Goal: Transaction & Acquisition: Purchase product/service

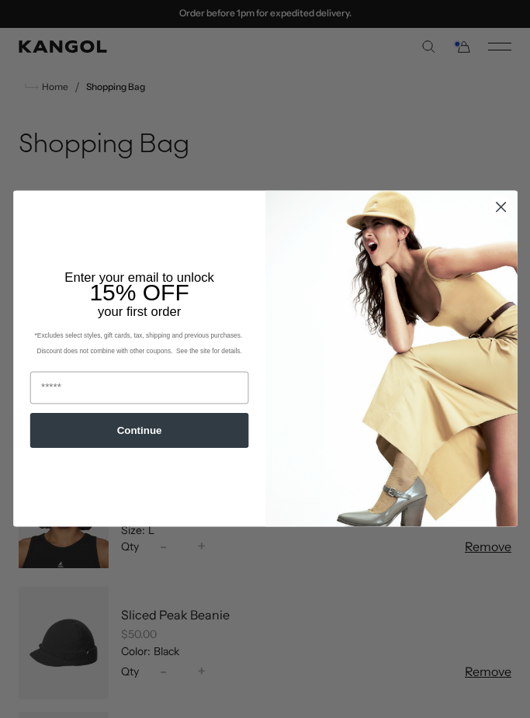
click at [498, 206] on circle "Close dialog" at bounding box center [501, 207] width 22 height 22
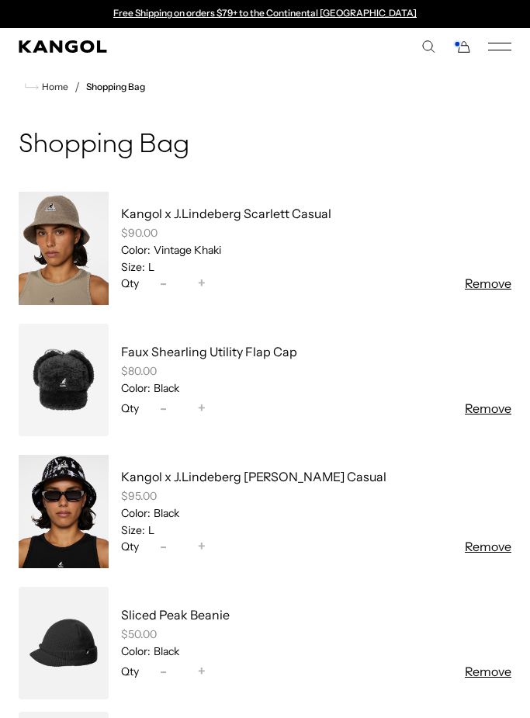
click at [67, 47] on icon "Kangol" at bounding box center [63, 46] width 88 height 12
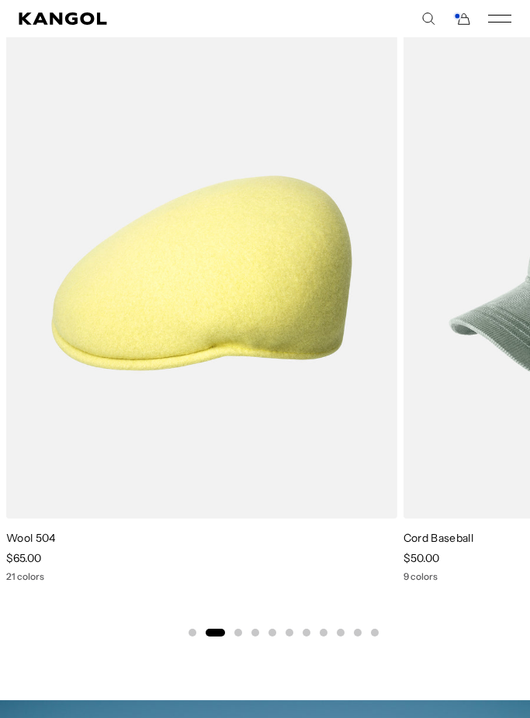
click at [0, 0] on video "Wool 504" at bounding box center [0, 0] width 0 height 0
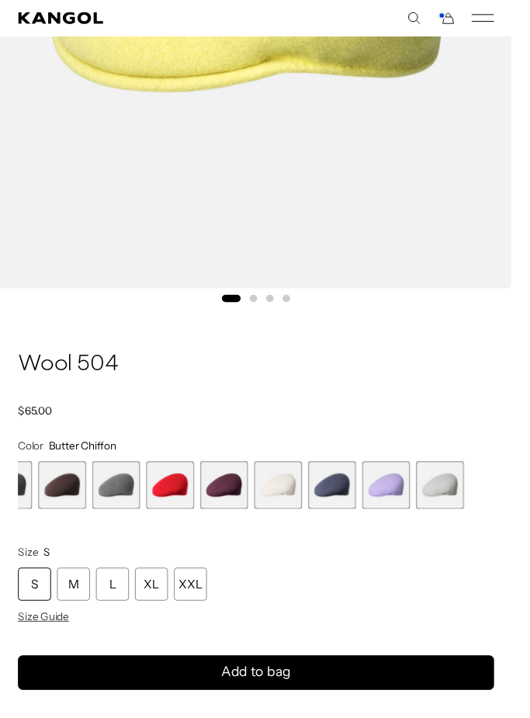
scroll to position [0, 320]
click at [456, 509] on span "21 of 21" at bounding box center [456, 502] width 50 height 50
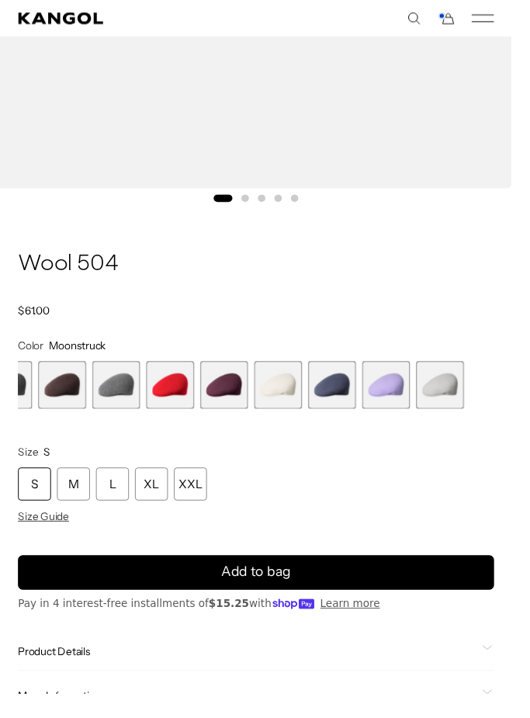
scroll to position [0, 320]
click at [123, 505] on div "L" at bounding box center [116, 501] width 34 height 34
click at [114, 492] on div "L" at bounding box center [116, 501] width 34 height 34
click at [120, 500] on div "L" at bounding box center [116, 501] width 34 height 34
click at [112, 495] on div "L" at bounding box center [116, 501] width 34 height 34
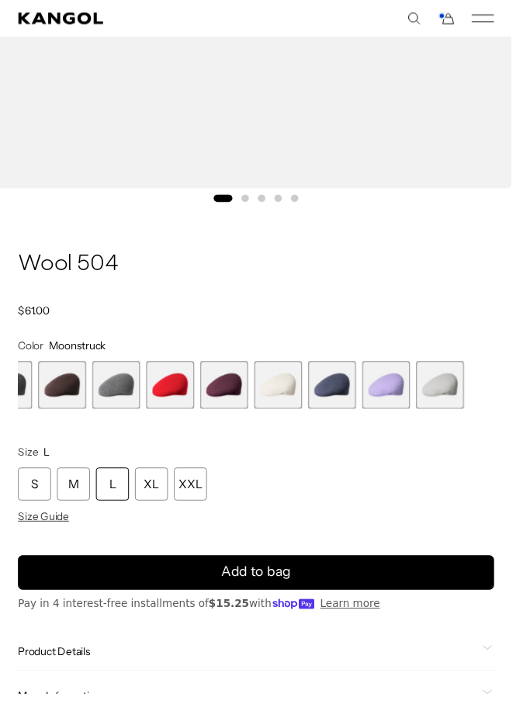
click at [108, 498] on div "L" at bounding box center [116, 501] width 34 height 34
click at [108, 497] on div "L" at bounding box center [116, 501] width 34 height 34
click at [123, 508] on div "L" at bounding box center [116, 501] width 34 height 34
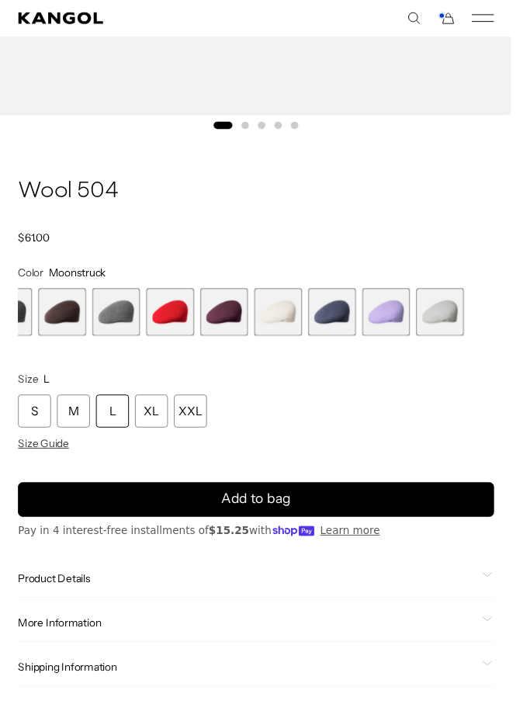
click at [267, 508] on icon "submit" at bounding box center [265, 517] width 26 height 26
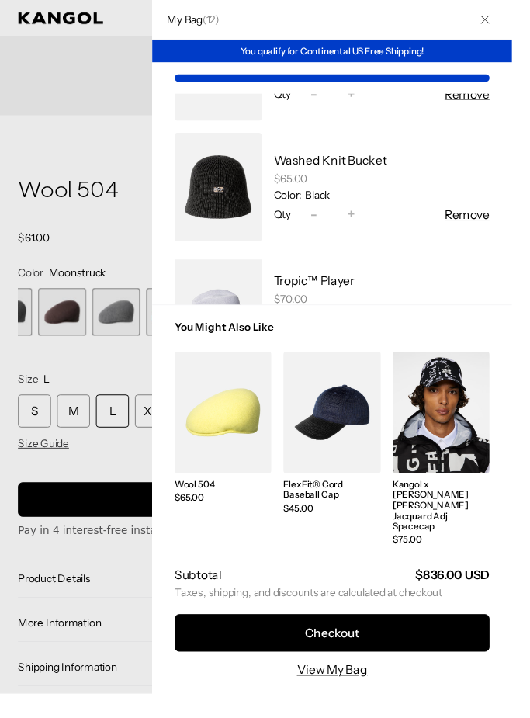
scroll to position [0, 0]
click at [225, 329] on link "My Bag" at bounding box center [226, 325] width 90 height 126
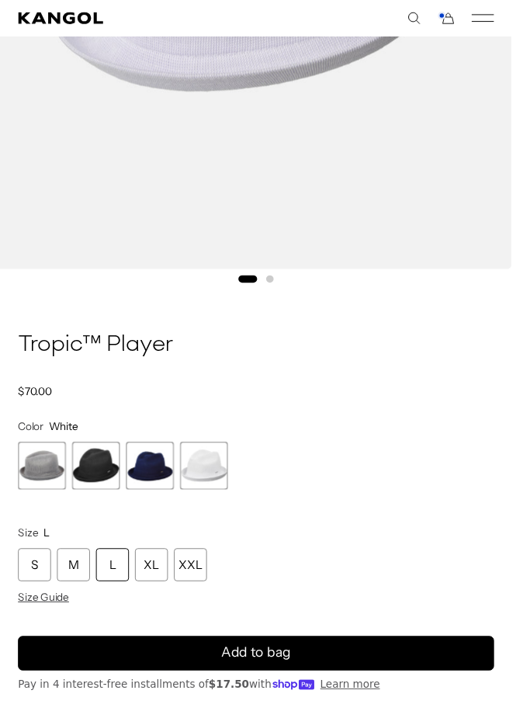
scroll to position [525, 0]
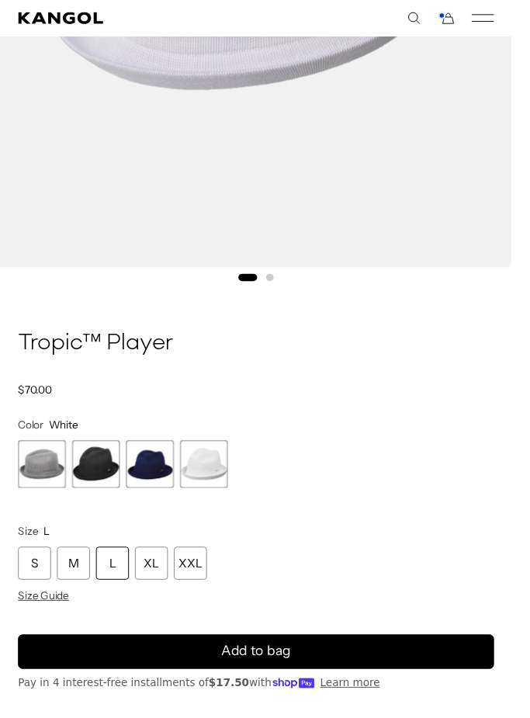
click at [33, 477] on span "1 of 4" at bounding box center [44, 481] width 50 height 50
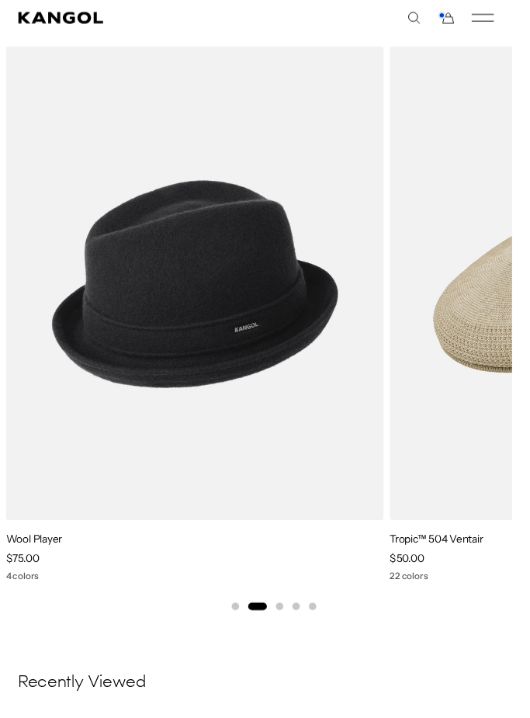
scroll to position [1492, 0]
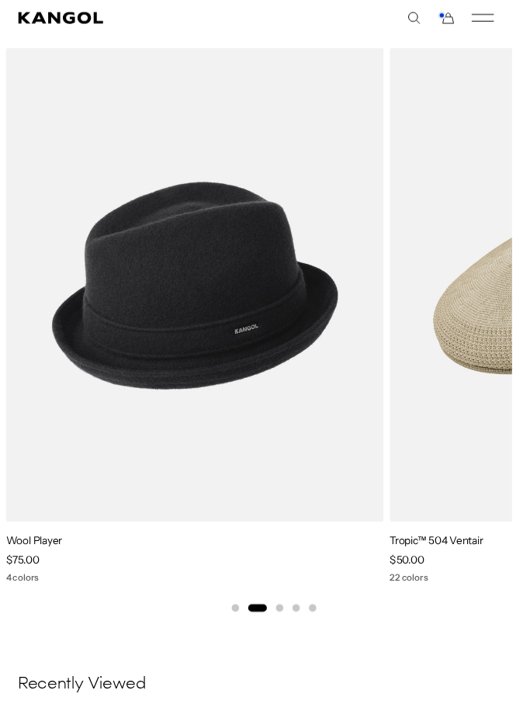
click at [0, 0] on img "2 of 5" at bounding box center [0, 0] width 0 height 0
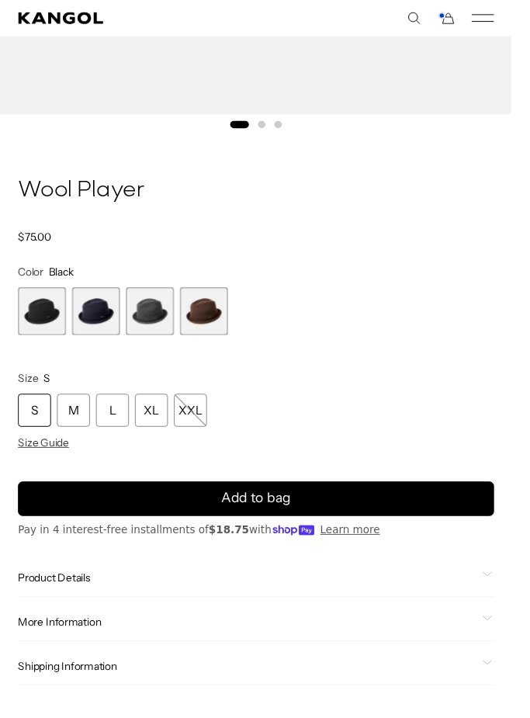
scroll to position [685, 0]
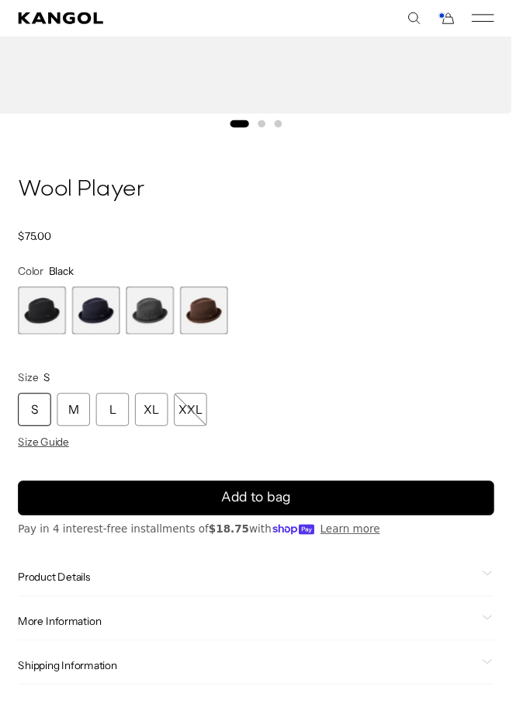
click at [213, 312] on span "4 of 4" at bounding box center [211, 322] width 50 height 50
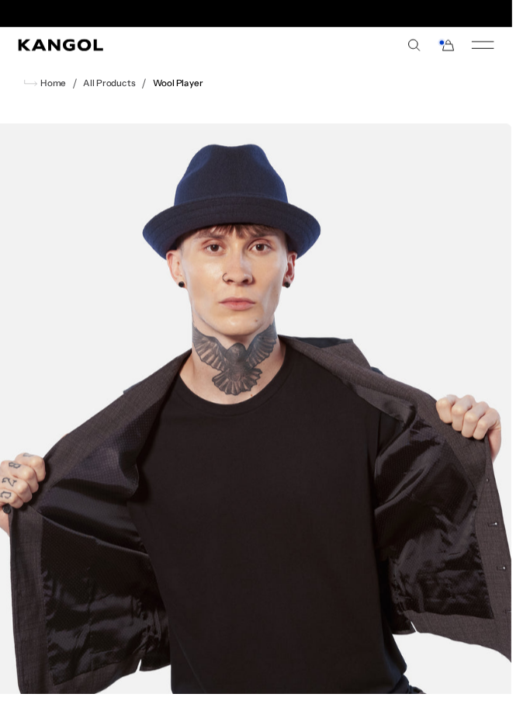
scroll to position [0, 320]
click at [61, 81] on span "Home" at bounding box center [53, 86] width 29 height 11
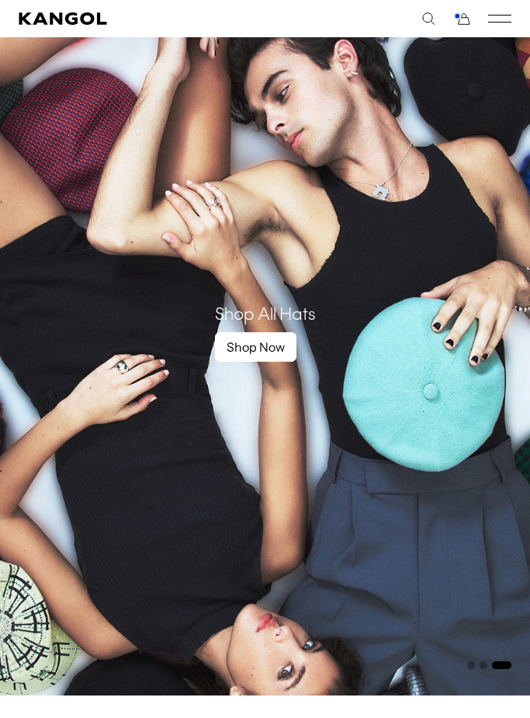
click at [248, 362] on link "Shop Now" at bounding box center [255, 346] width 81 height 29
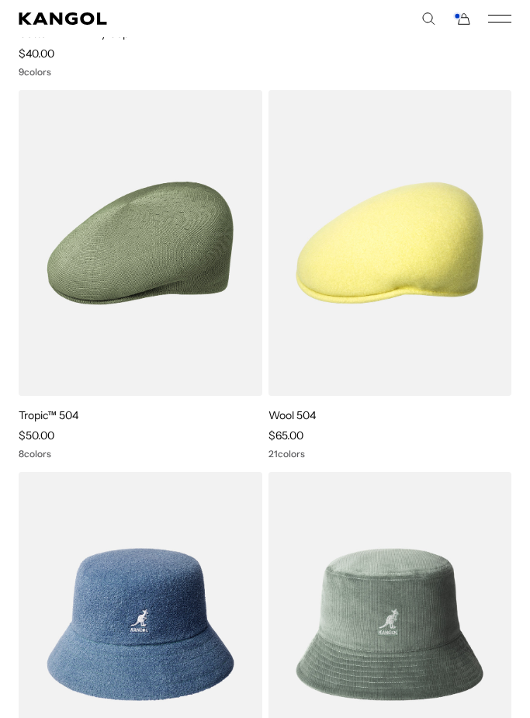
scroll to position [1614, 0]
click at [0, 0] on img at bounding box center [0, 0] width 0 height 0
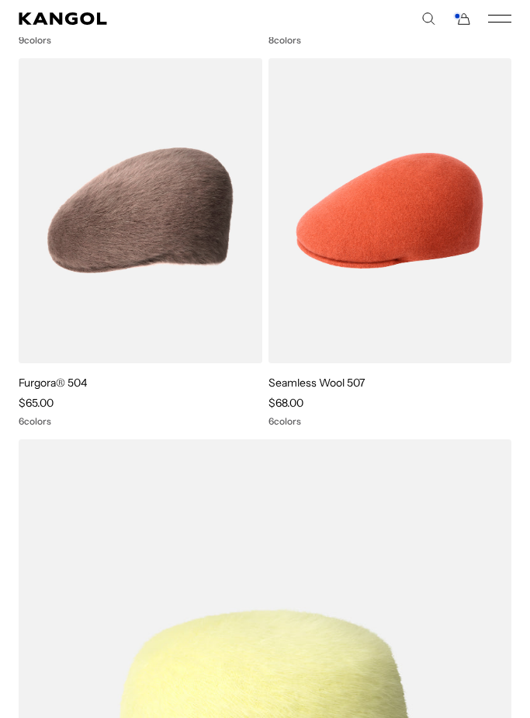
scroll to position [3530, 0]
click at [0, 0] on img at bounding box center [0, 0] width 0 height 0
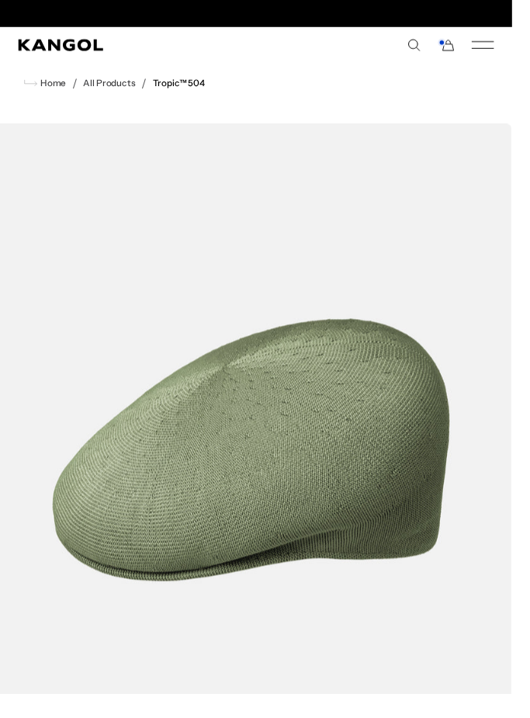
scroll to position [0, 320]
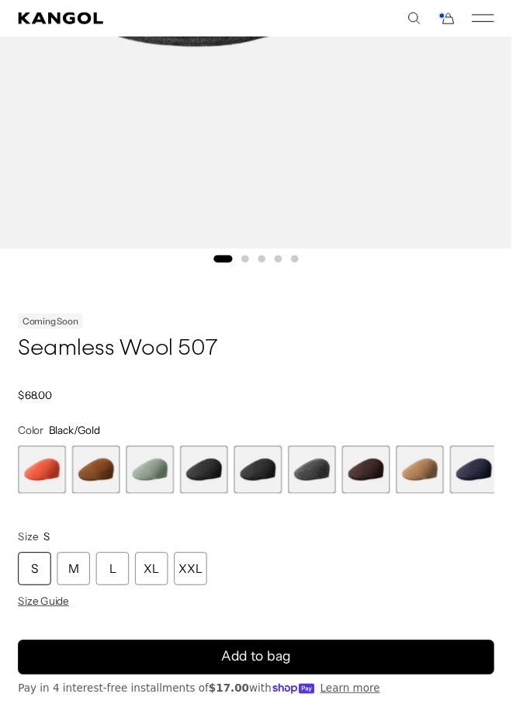
click at [151, 497] on span "3 of 9" at bounding box center [155, 486] width 50 height 50
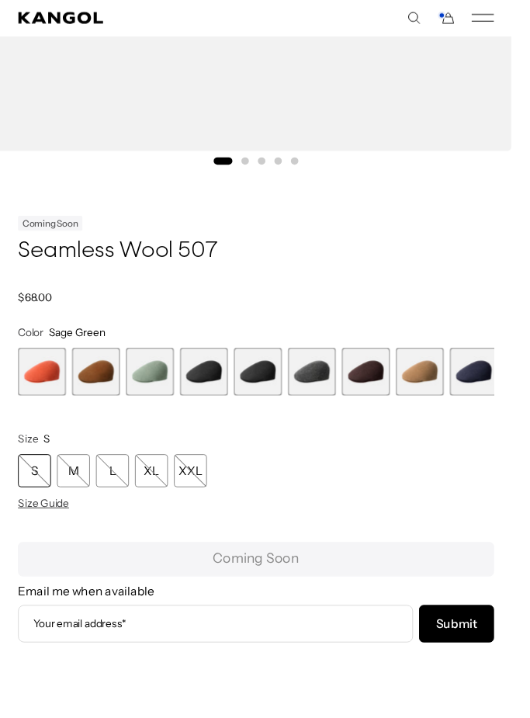
click at [421, 391] on span "8 of 9" at bounding box center [435, 385] width 50 height 50
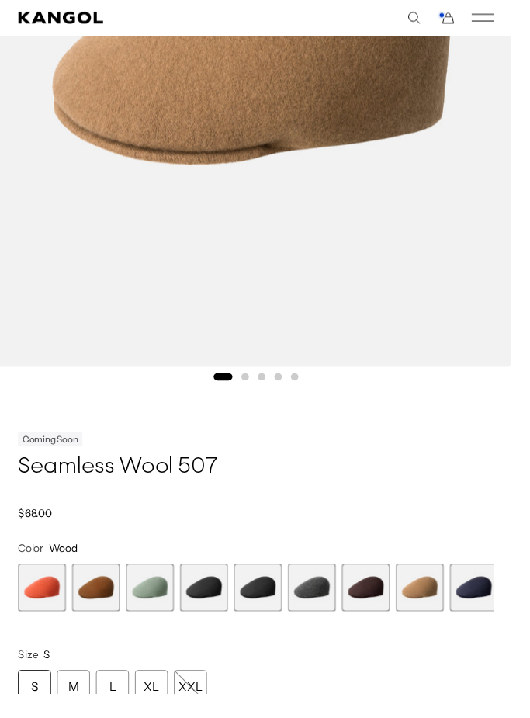
scroll to position [463, 0]
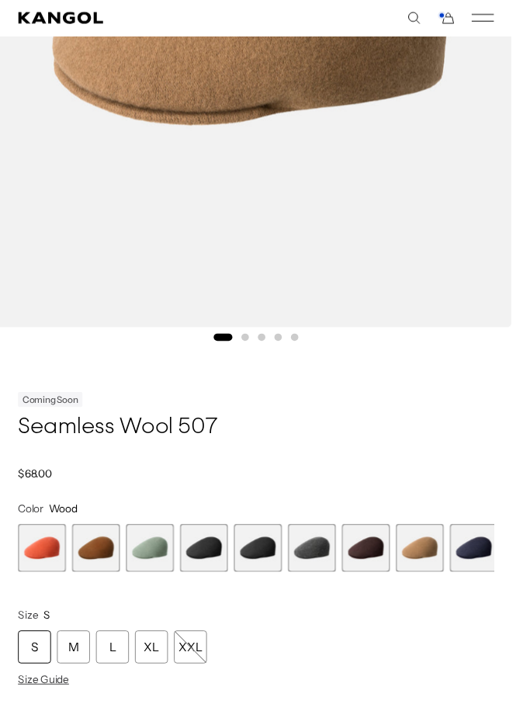
click at [198, 573] on span "4 of 9" at bounding box center [211, 568] width 50 height 50
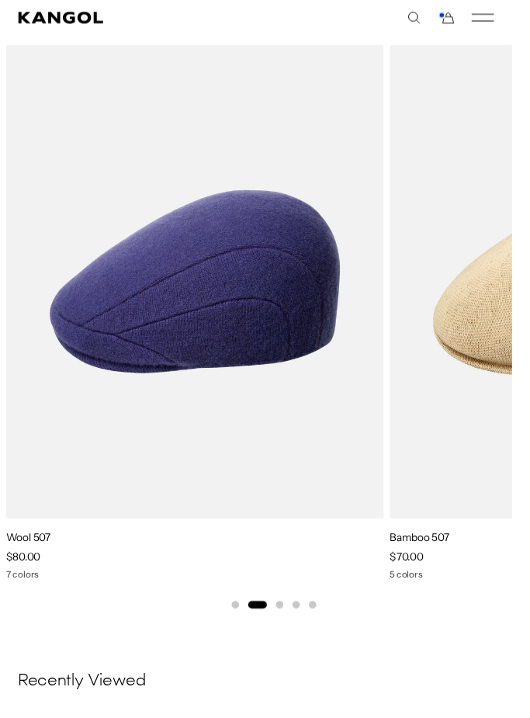
click at [0, 0] on img "2 of 5" at bounding box center [0, 0] width 0 height 0
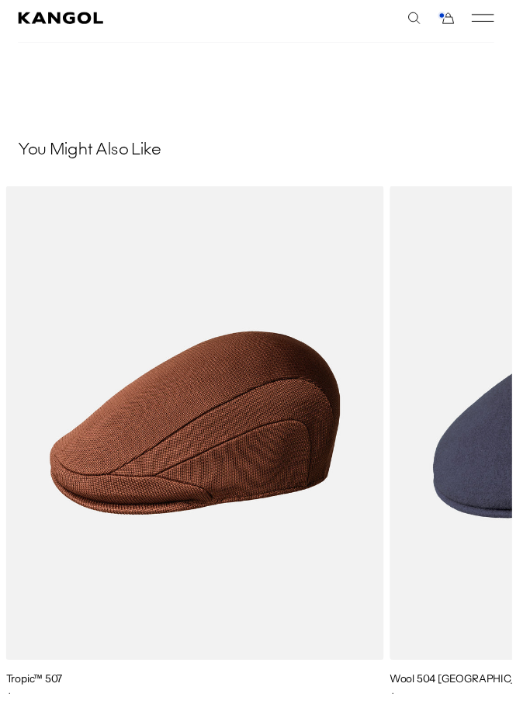
scroll to position [0, 320]
click at [0, 0] on img "2 of 5" at bounding box center [0, 0] width 0 height 0
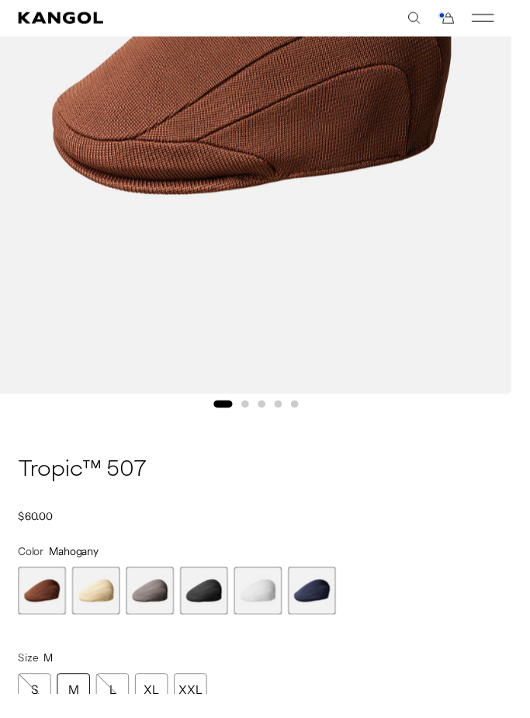
click at [161, 614] on span "3 of 6" at bounding box center [155, 612] width 50 height 50
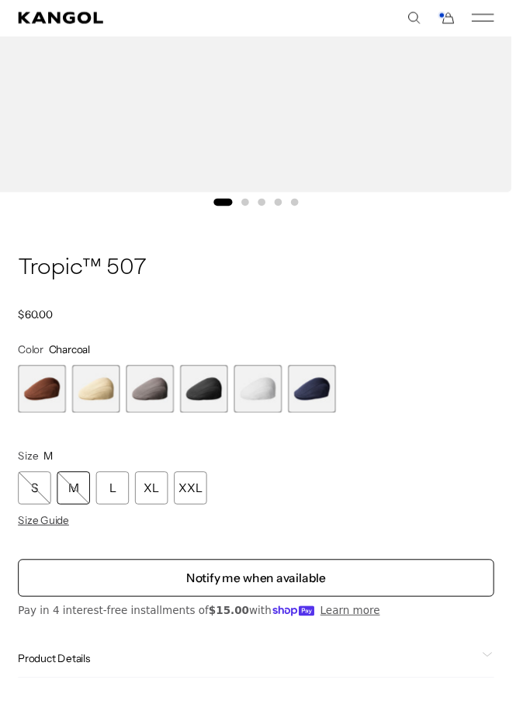
scroll to position [0, 320]
click at [279, 410] on span "5 of 6" at bounding box center [267, 403] width 50 height 50
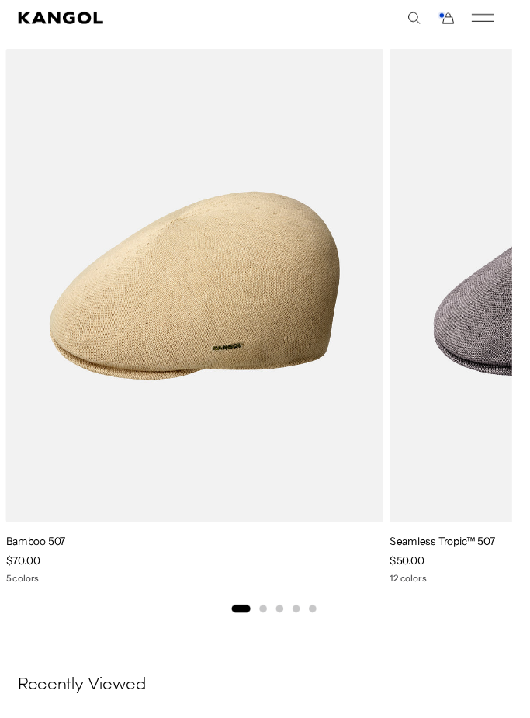
click at [0, 0] on img "1 of 5" at bounding box center [0, 0] width 0 height 0
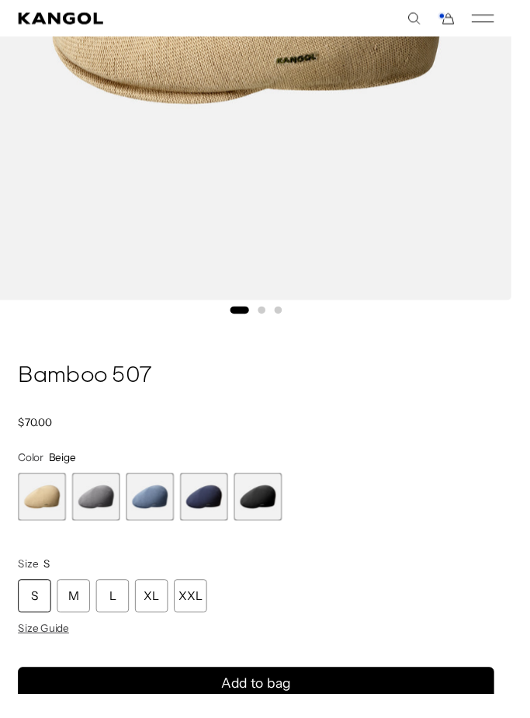
scroll to position [0, 320]
click at [93, 520] on span "2 of 5" at bounding box center [100, 514] width 50 height 50
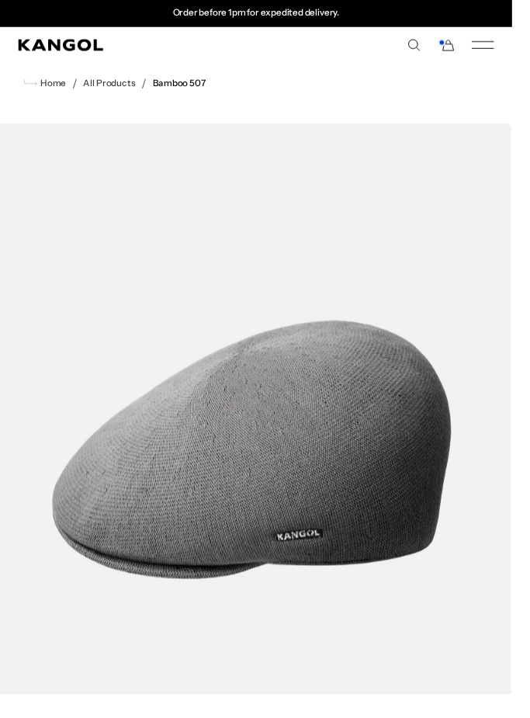
click at [455, 43] on rect "Cart" at bounding box center [457, 44] width 6 height 6
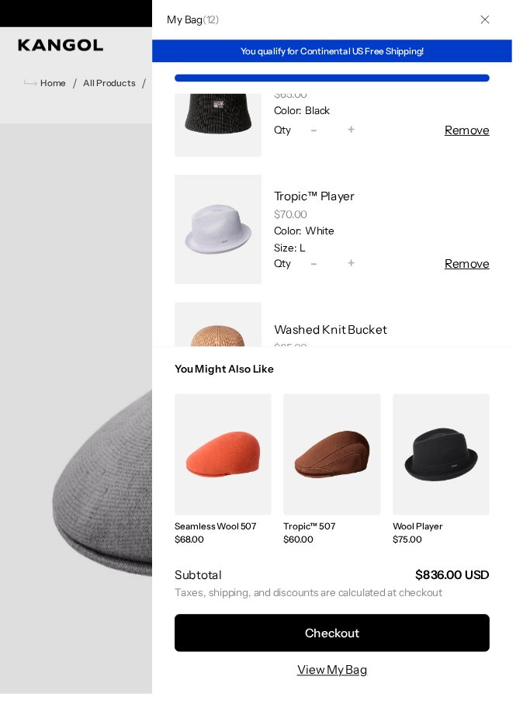
click at [236, 254] on link "My Bag" at bounding box center [226, 238] width 90 height 126
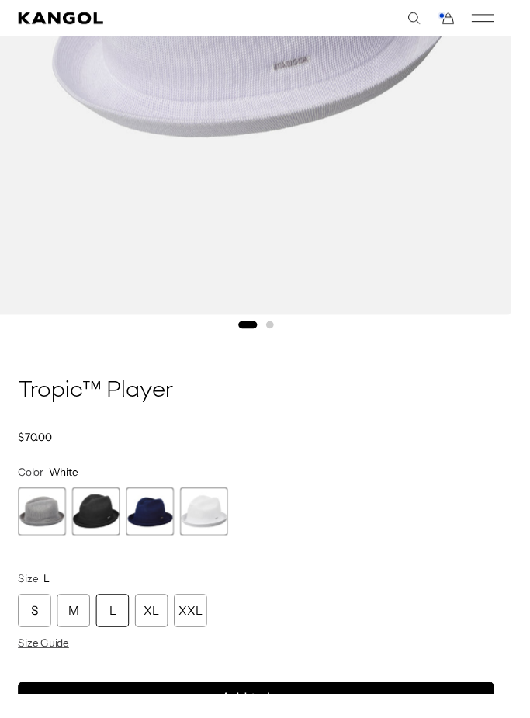
scroll to position [508, 0]
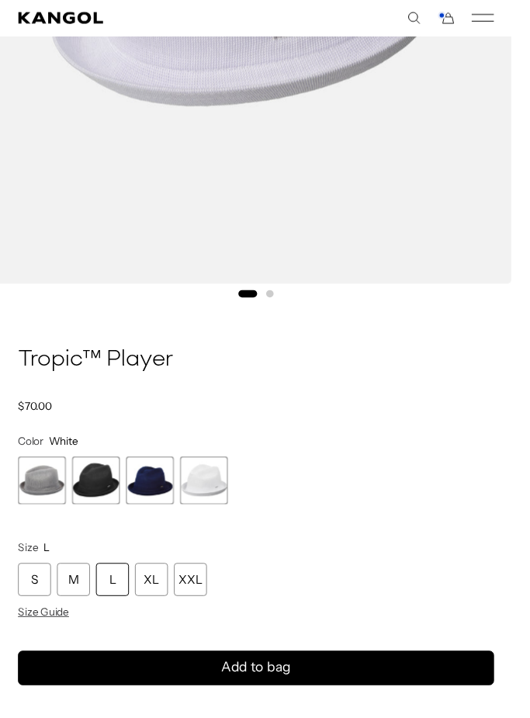
click at [26, 502] on span "1 of 4" at bounding box center [44, 498] width 50 height 50
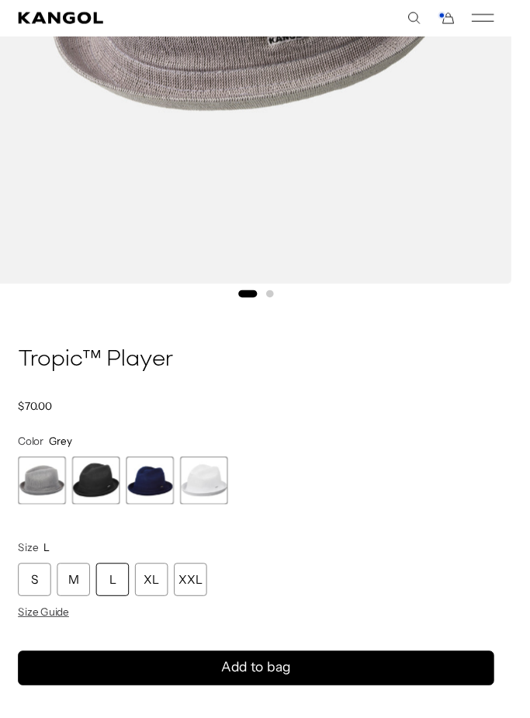
click at [41, 498] on span "1 of 4" at bounding box center [44, 498] width 50 height 50
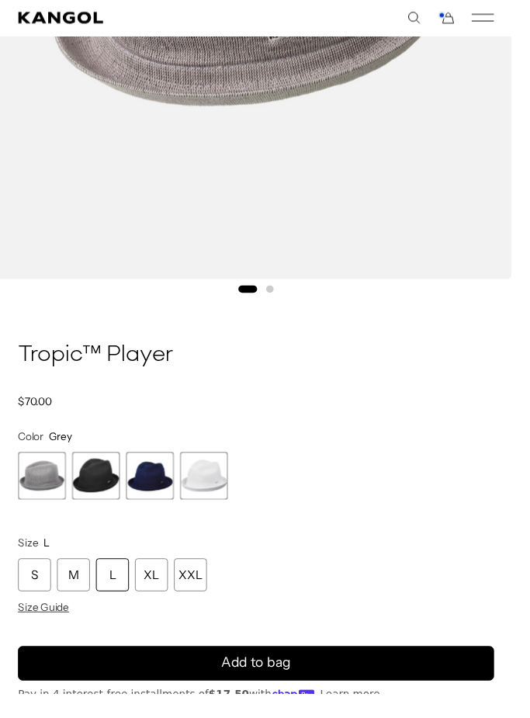
click at [115, 595] on div "L" at bounding box center [116, 595] width 34 height 34
click at [271, 682] on icon "submit" at bounding box center [265, 686] width 29 height 29
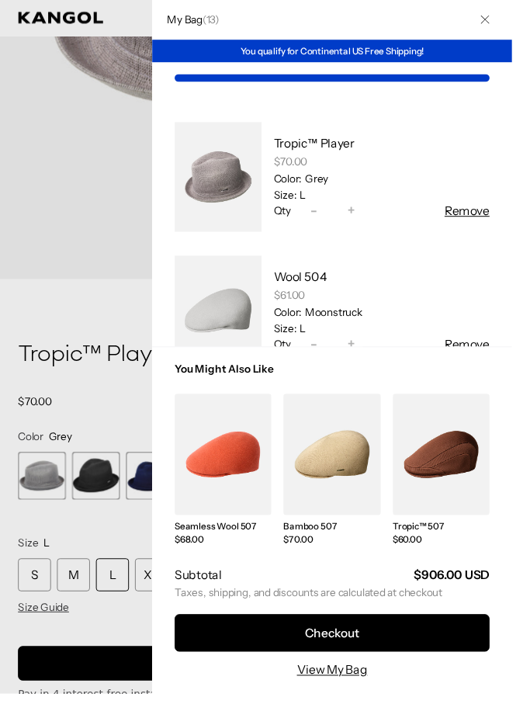
click at [211, 206] on link "My Bag" at bounding box center [226, 183] width 90 height 126
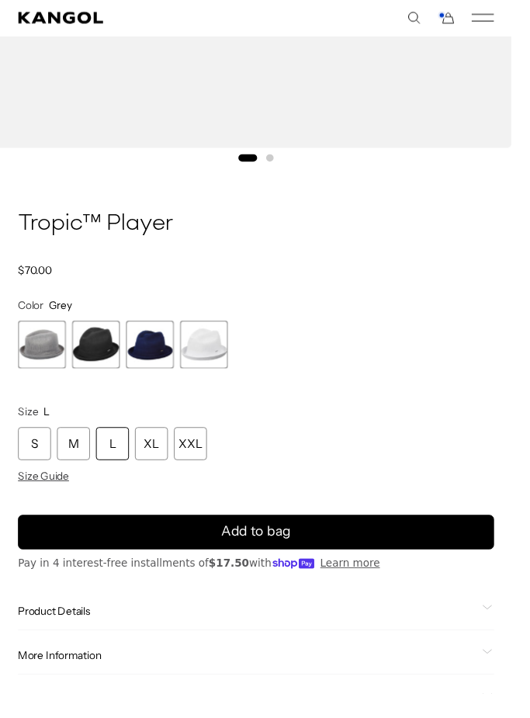
scroll to position [0, 320]
click at [212, 353] on span "4 of 4" at bounding box center [211, 357] width 50 height 50
click at [210, 359] on span "4 of 4" at bounding box center [211, 357] width 50 height 50
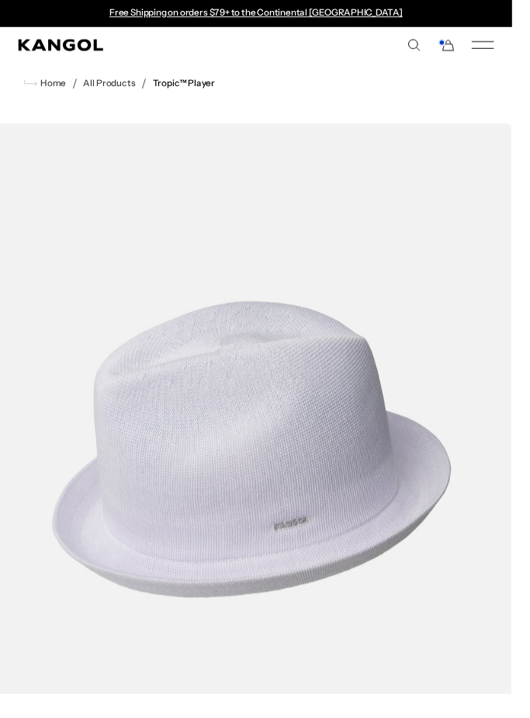
click at [460, 45] on rect "Cart" at bounding box center [457, 44] width 6 height 6
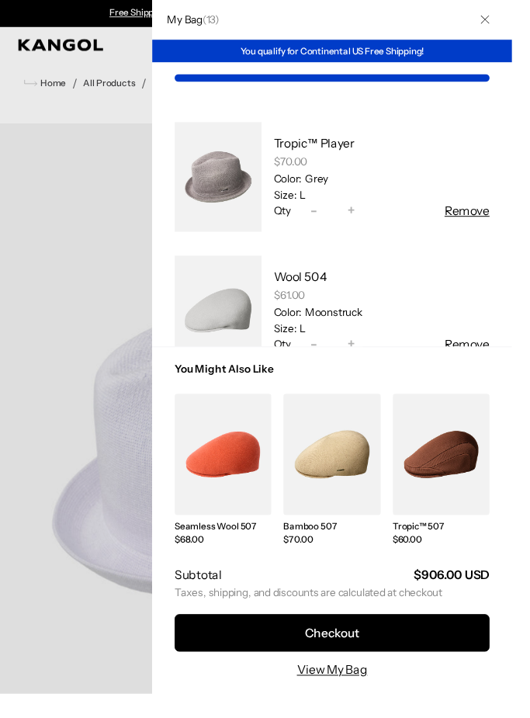
click at [333, 702] on link "View My Bag" at bounding box center [343, 693] width 73 height 19
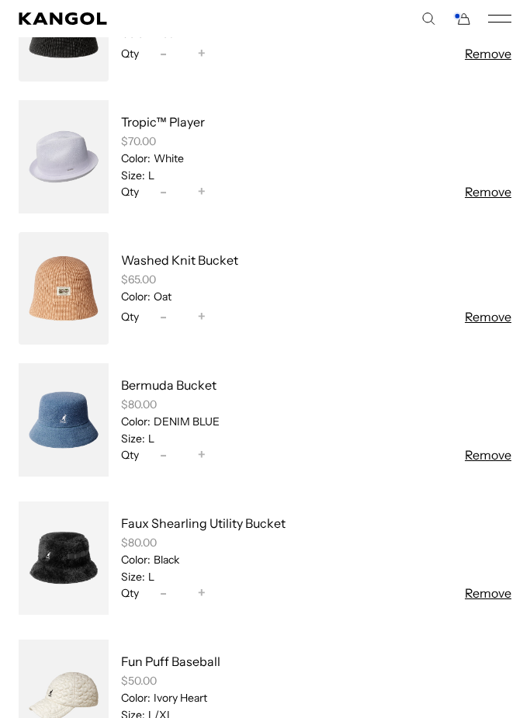
click at [59, 303] on link at bounding box center [64, 288] width 90 height 113
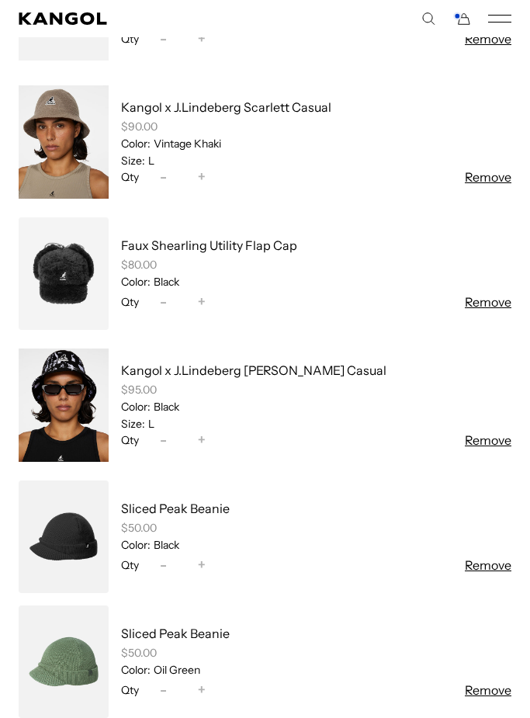
scroll to position [0, 320]
click at [75, 298] on link at bounding box center [64, 273] width 90 height 113
click at [52, 151] on link at bounding box center [64, 142] width 90 height 126
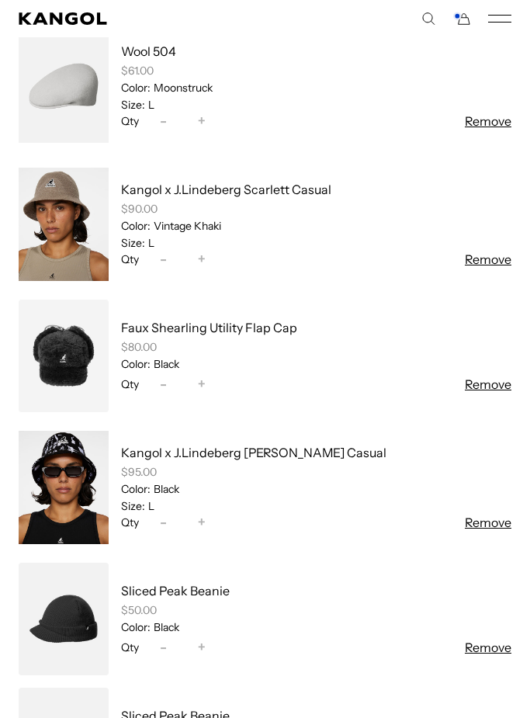
scroll to position [0, 0]
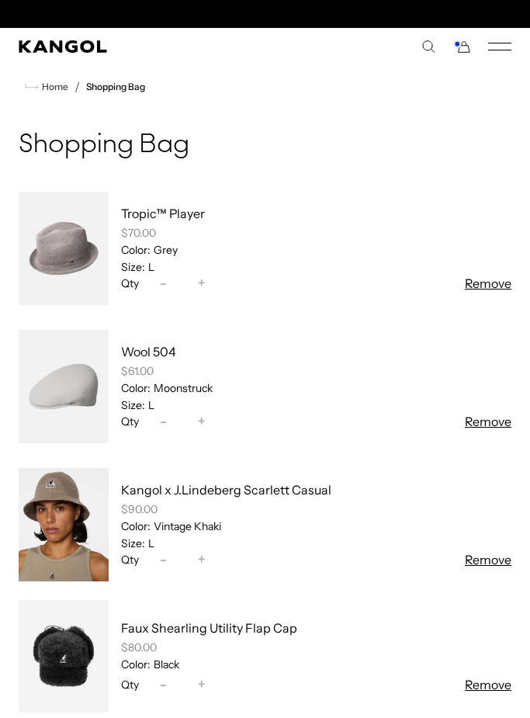
click at [68, 388] on link at bounding box center [64, 387] width 90 height 126
click at [79, 249] on link at bounding box center [64, 249] width 90 height 126
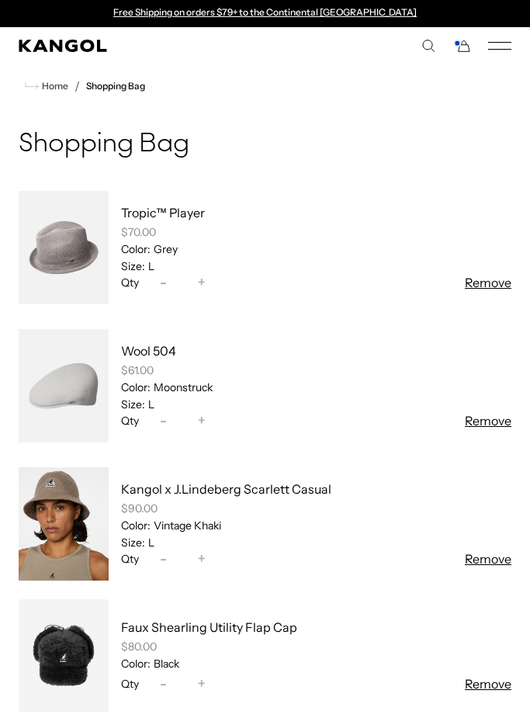
scroll to position [0, 0]
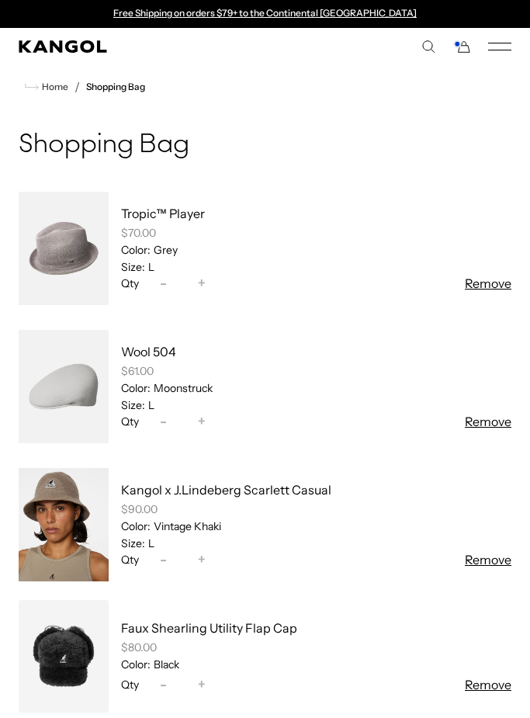
click at [494, 286] on button "Remove" at bounding box center [488, 283] width 47 height 19
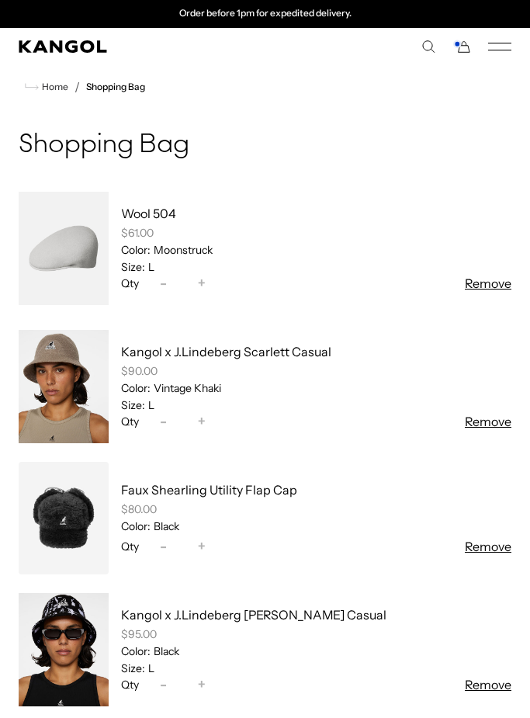
click at [484, 292] on button "Remove" at bounding box center [488, 283] width 47 height 19
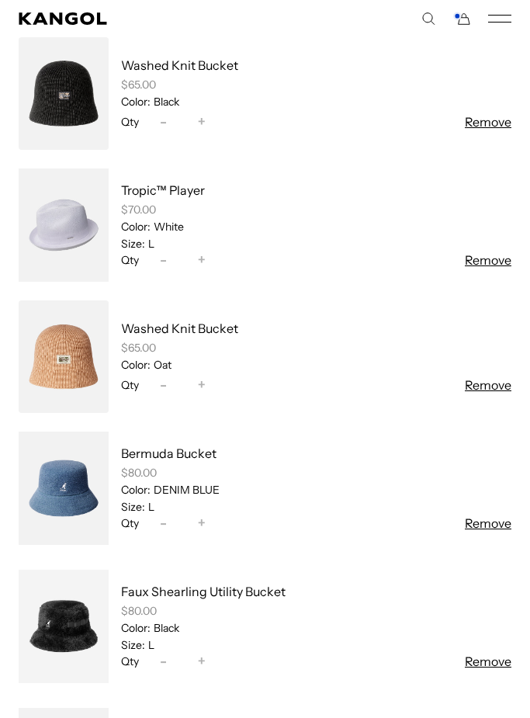
scroll to position [929, 0]
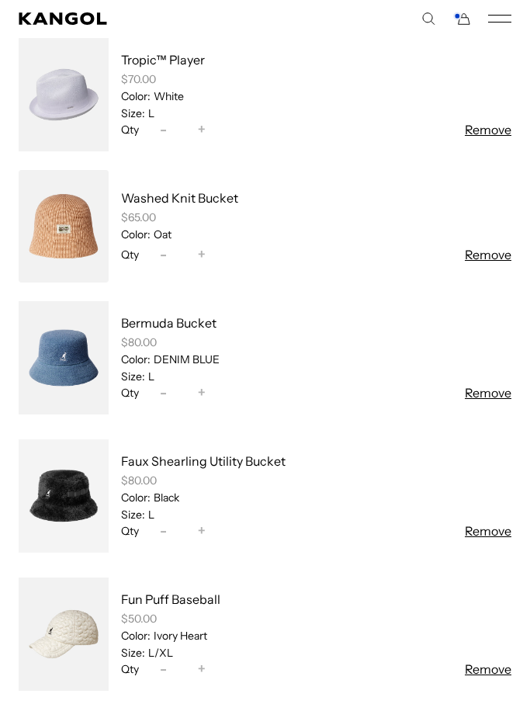
click at [68, 488] on link at bounding box center [64, 497] width 90 height 126
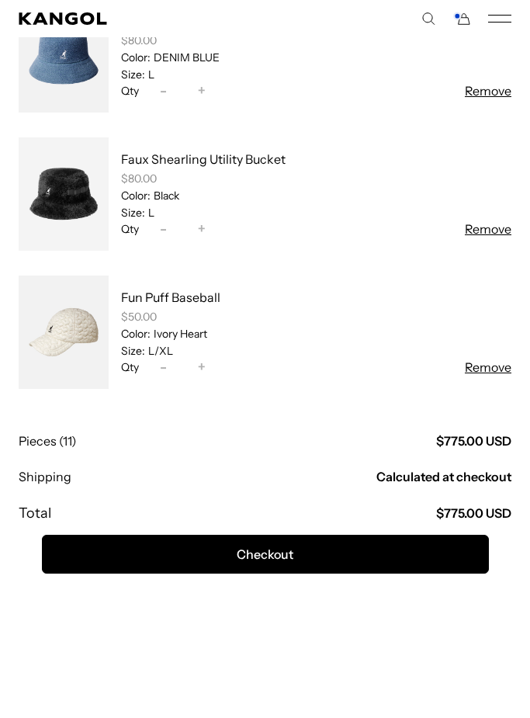
scroll to position [1245, 0]
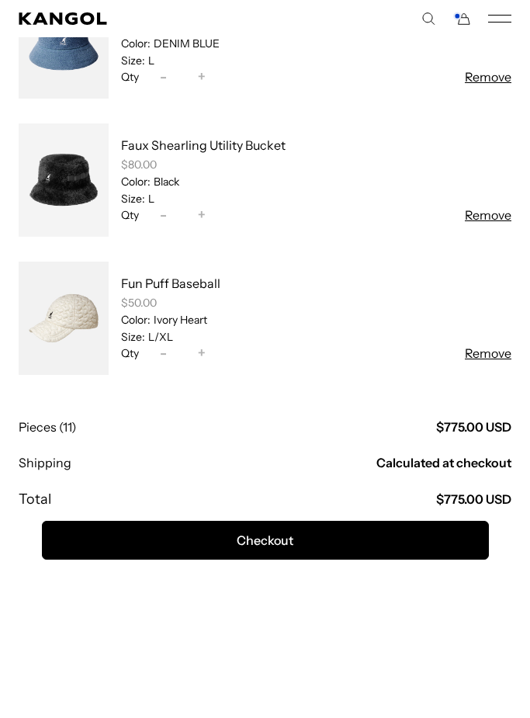
click at [85, 345] on link at bounding box center [64, 319] width 90 height 126
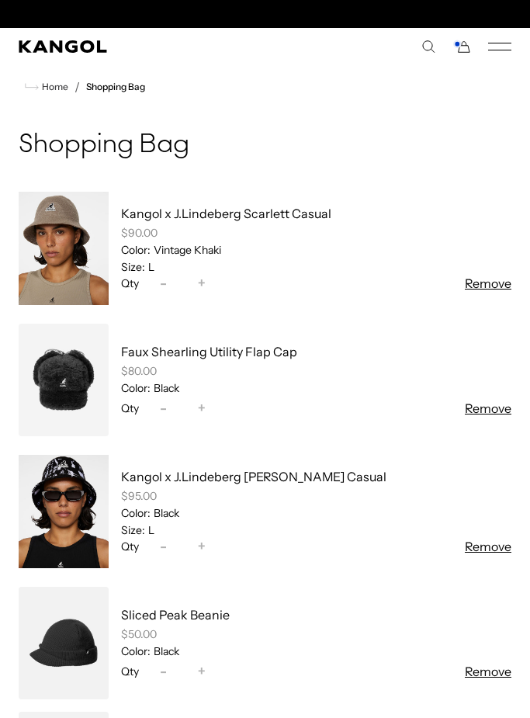
scroll to position [0, 320]
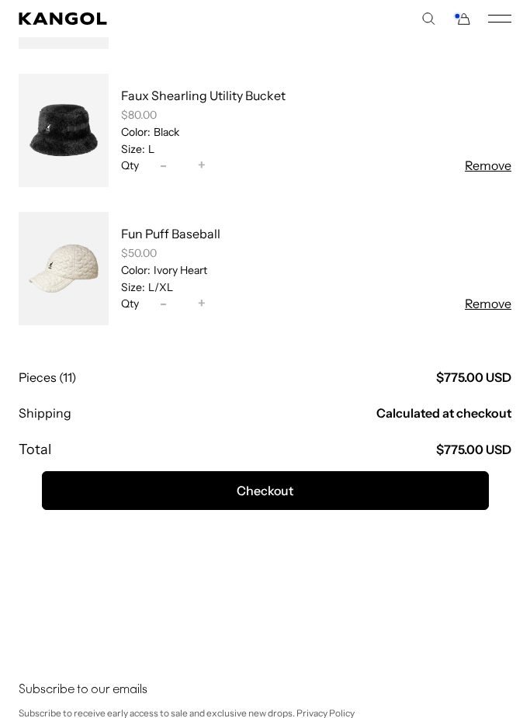
click at [494, 310] on button "Remove" at bounding box center [488, 303] width 47 height 19
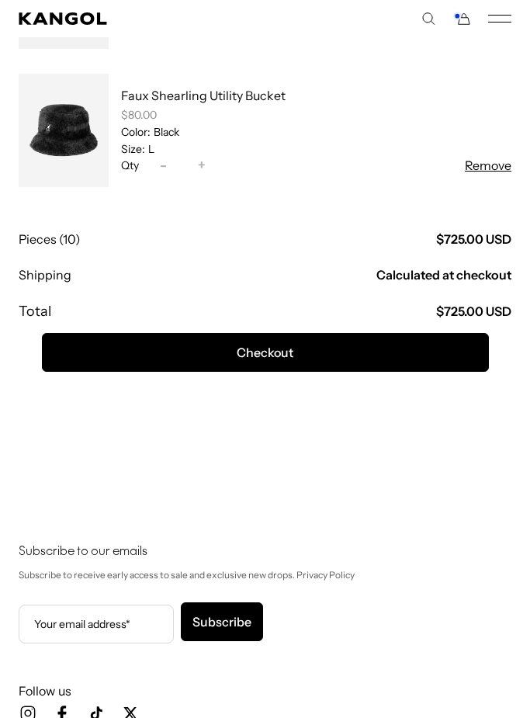
scroll to position [0, 0]
click at [493, 171] on button "Remove" at bounding box center [488, 165] width 47 height 19
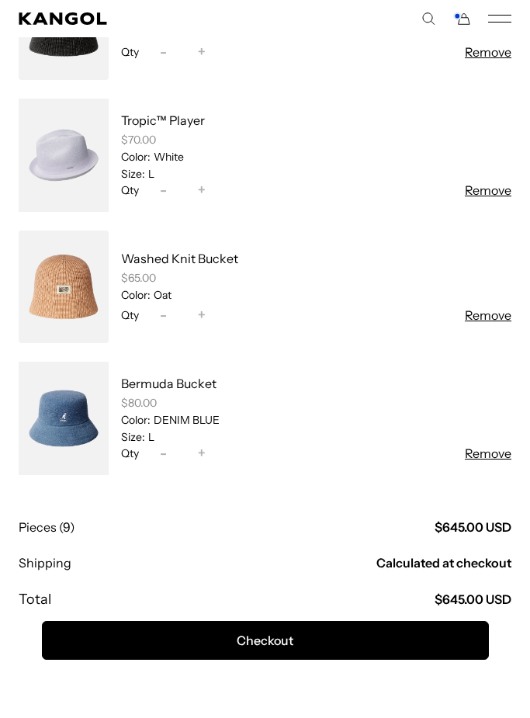
scroll to position [868, 0]
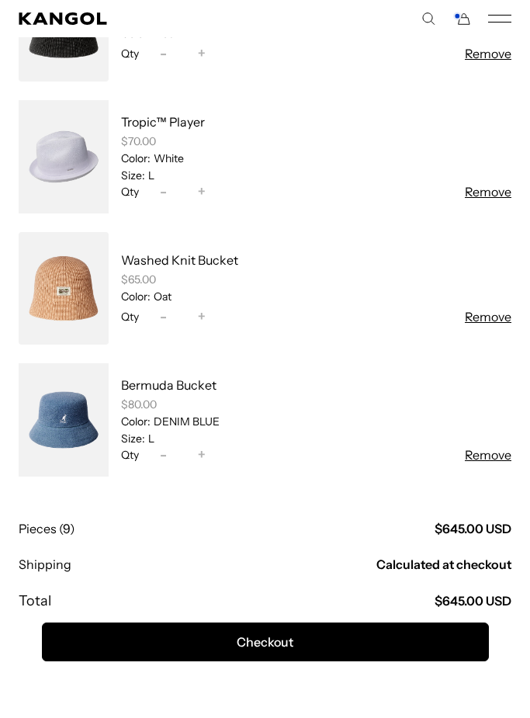
click at [494, 463] on button "Remove" at bounding box center [488, 455] width 47 height 19
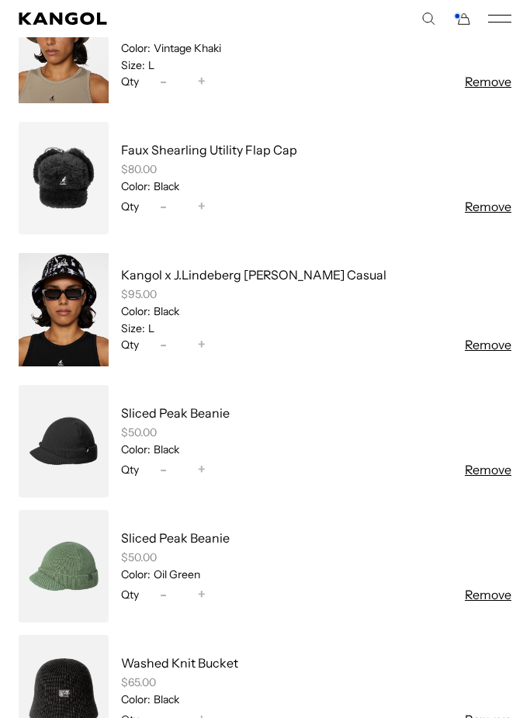
scroll to position [201, 0]
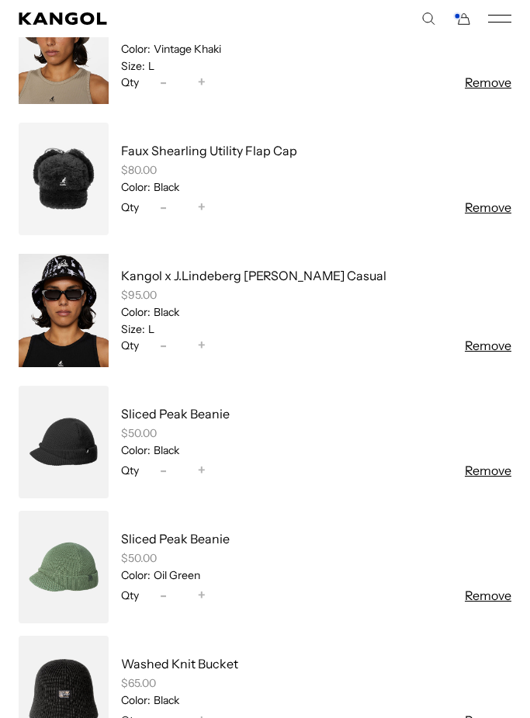
click at [76, 315] on link at bounding box center [64, 311] width 90 height 126
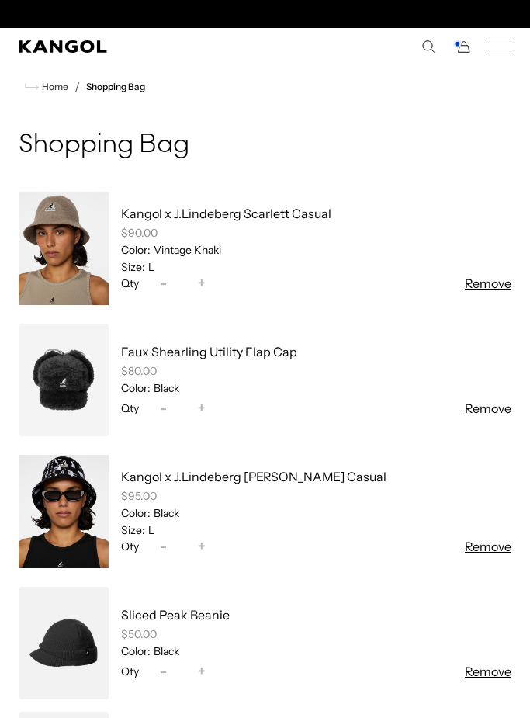
scroll to position [0, 0]
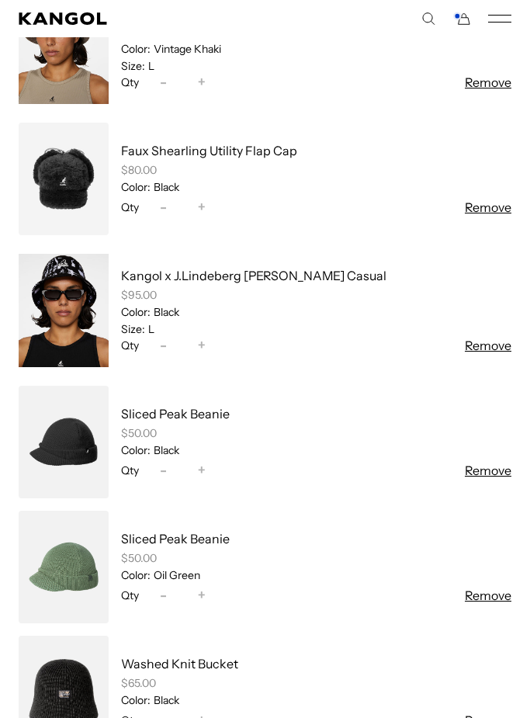
click at [487, 352] on button "Remove" at bounding box center [488, 345] width 47 height 19
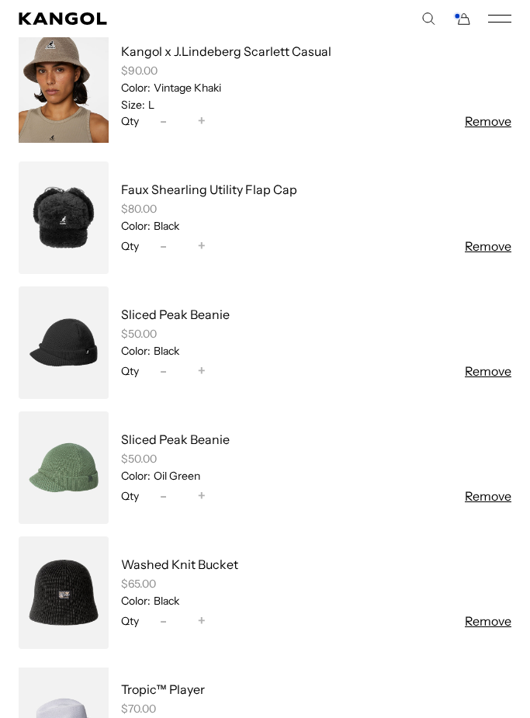
scroll to position [0, 320]
click at [68, 470] on link at bounding box center [64, 467] width 90 height 113
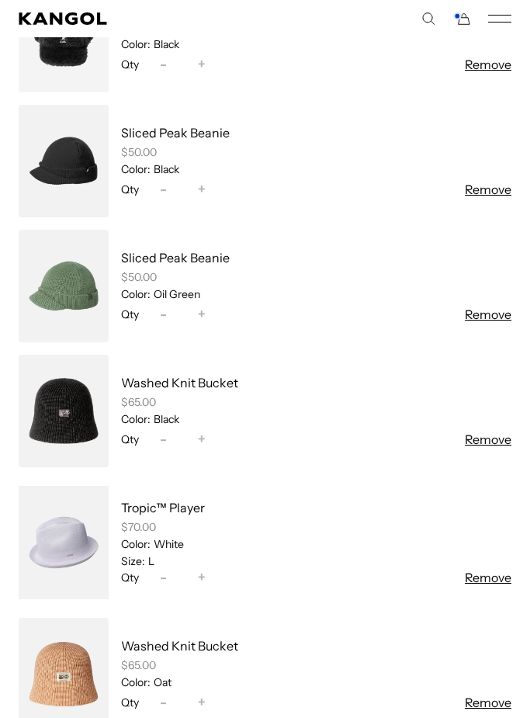
scroll to position [355, 0]
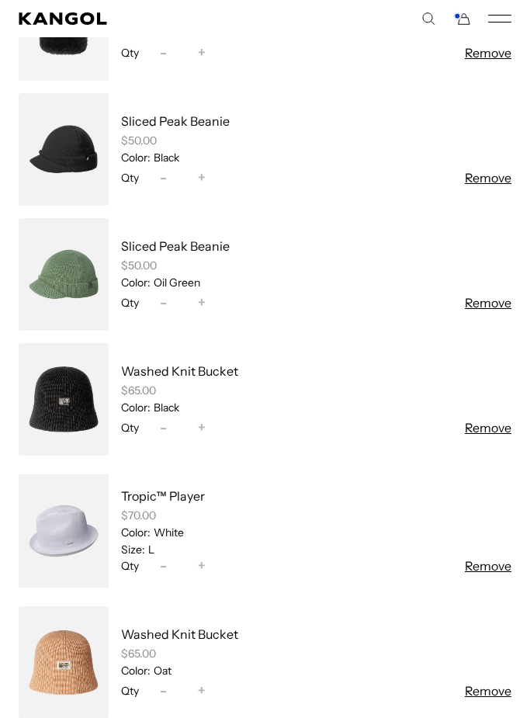
click at [505, 310] on button "Remove" at bounding box center [488, 303] width 47 height 19
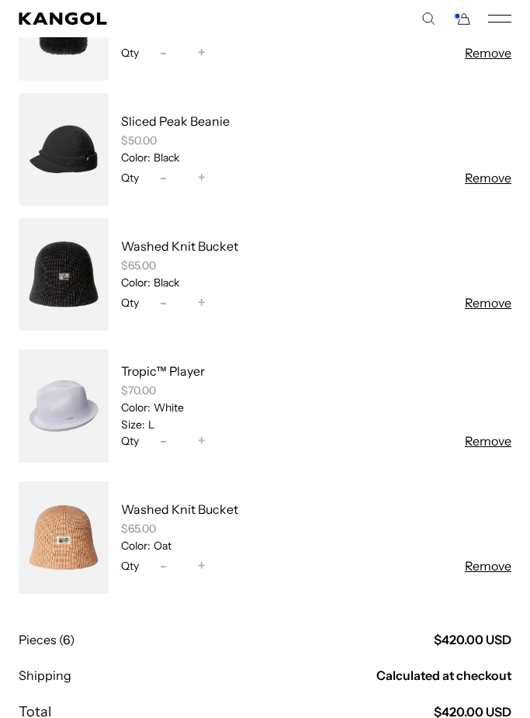
scroll to position [0, 320]
click at [477, 180] on button "Remove" at bounding box center [488, 177] width 47 height 19
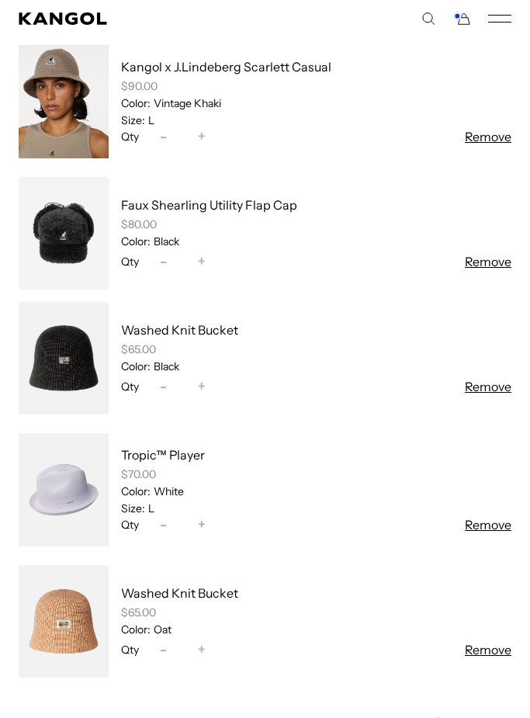
scroll to position [0, 0]
click at [487, 264] on button "Remove" at bounding box center [488, 261] width 47 height 19
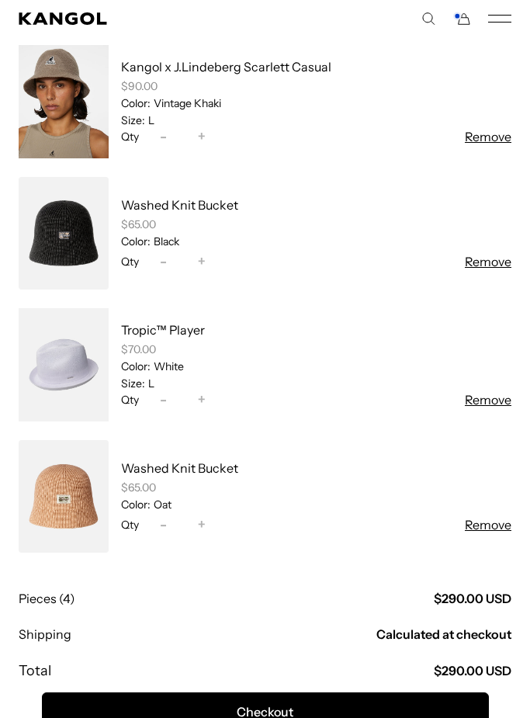
scroll to position [0, 320]
click at [494, 265] on button "Remove" at bounding box center [488, 261] width 47 height 19
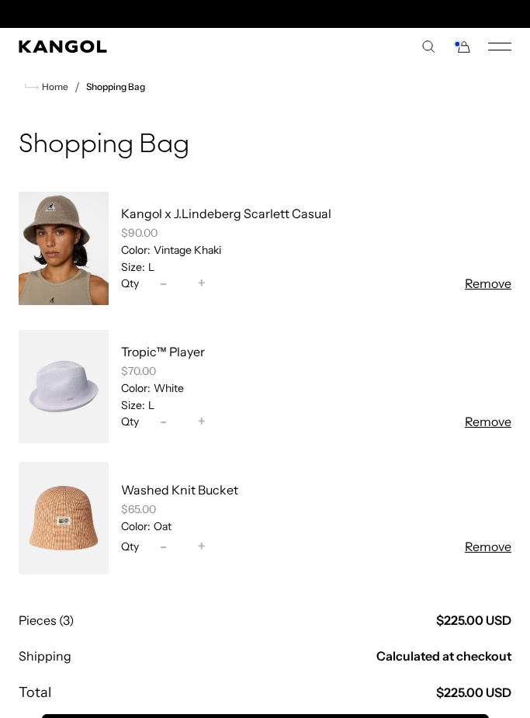
scroll to position [0, 0]
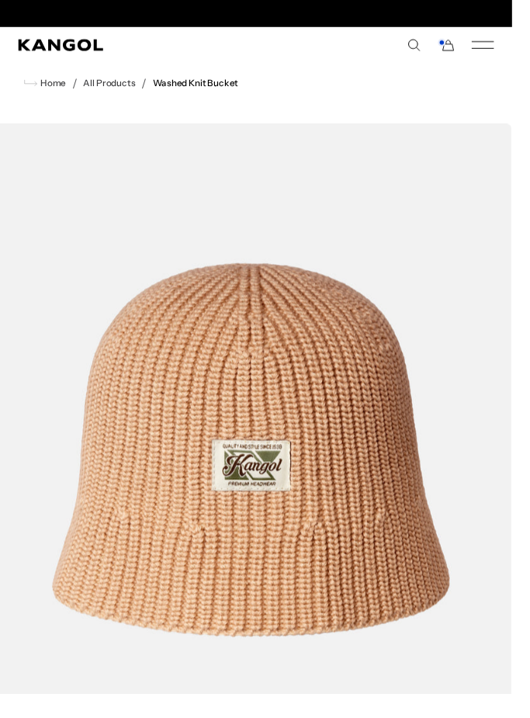
scroll to position [0, 320]
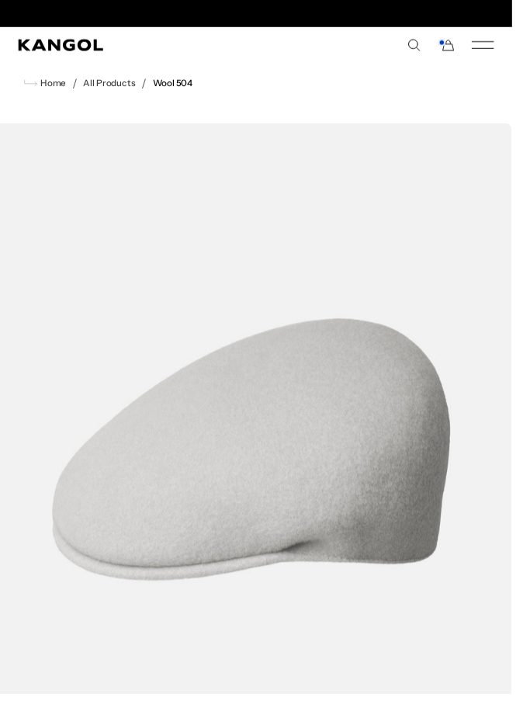
scroll to position [0, 320]
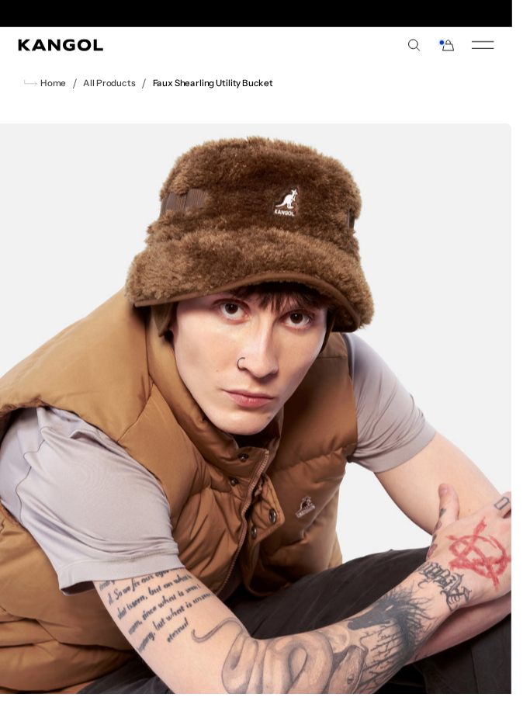
scroll to position [0, 320]
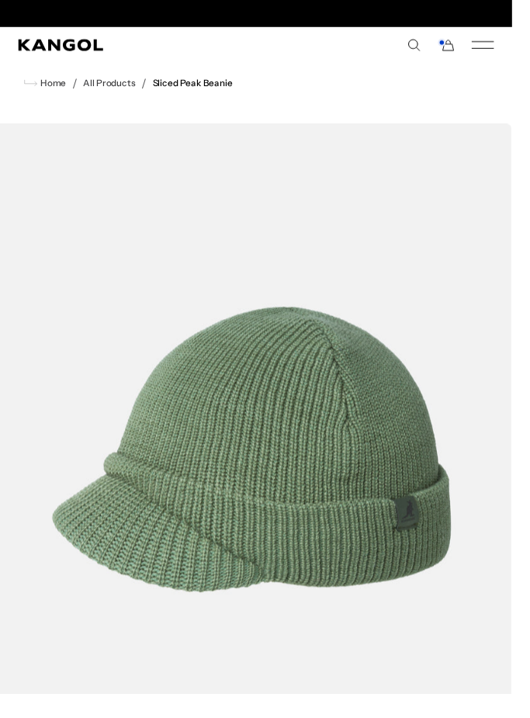
scroll to position [0, 320]
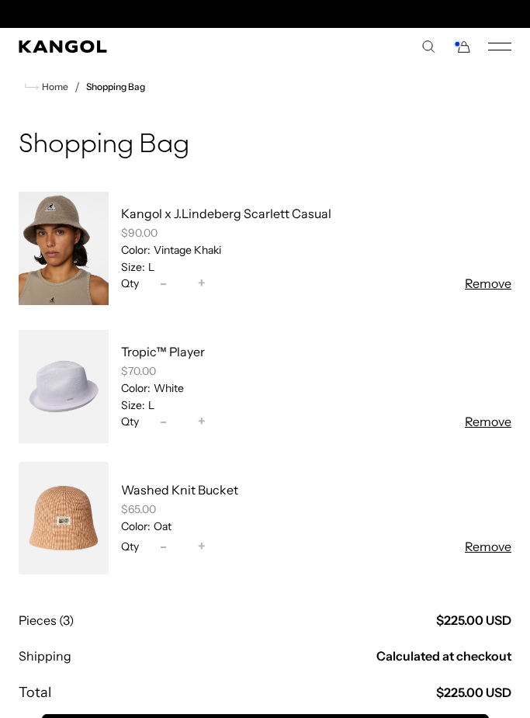
scroll to position [0, 320]
